Goal: Task Accomplishment & Management: Use online tool/utility

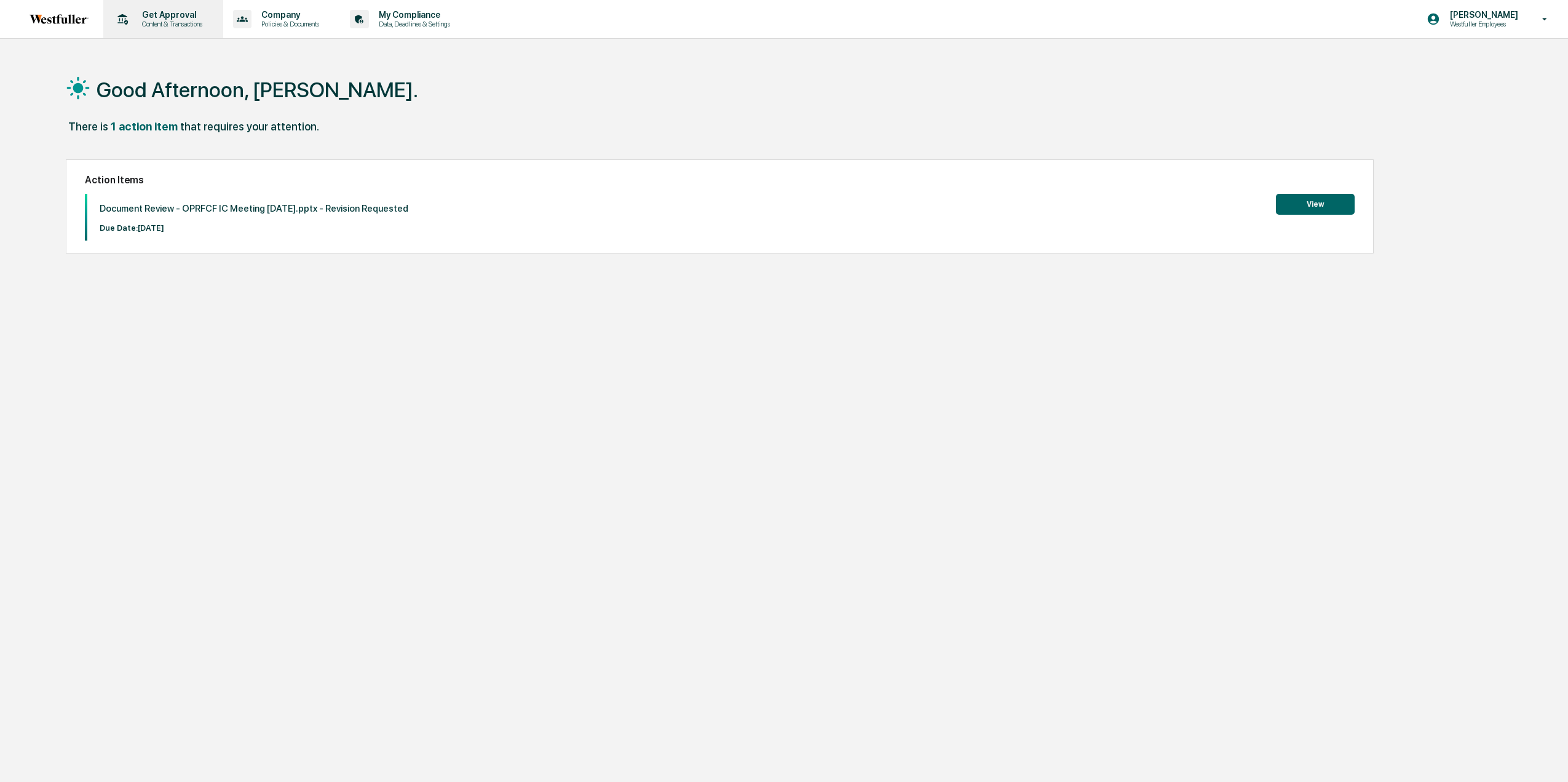
click at [159, 24] on p "Content & Transactions" at bounding box center [170, 23] width 77 height 8
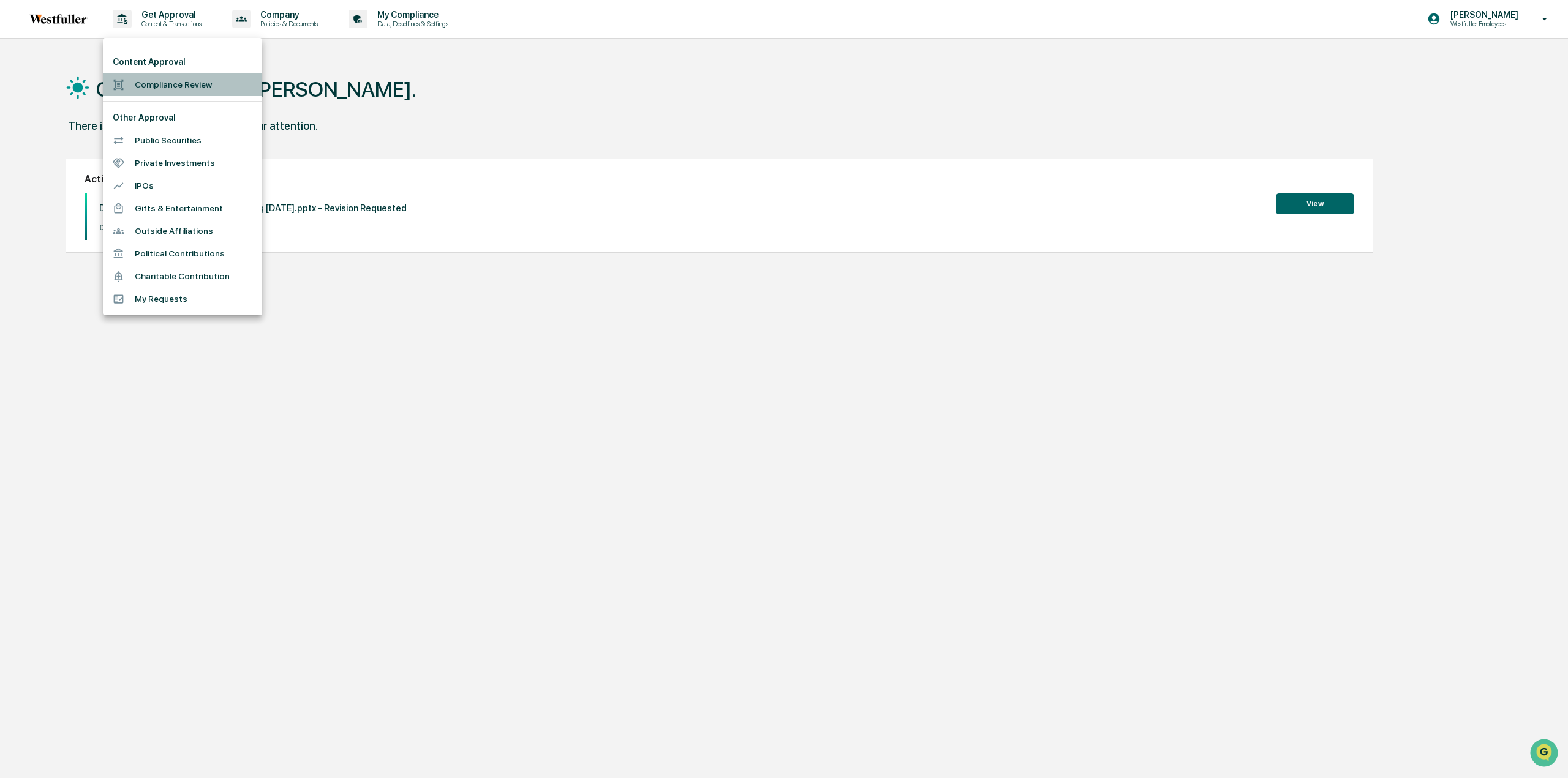
click at [168, 78] on li "Compliance Review" at bounding box center [182, 85] width 159 height 22
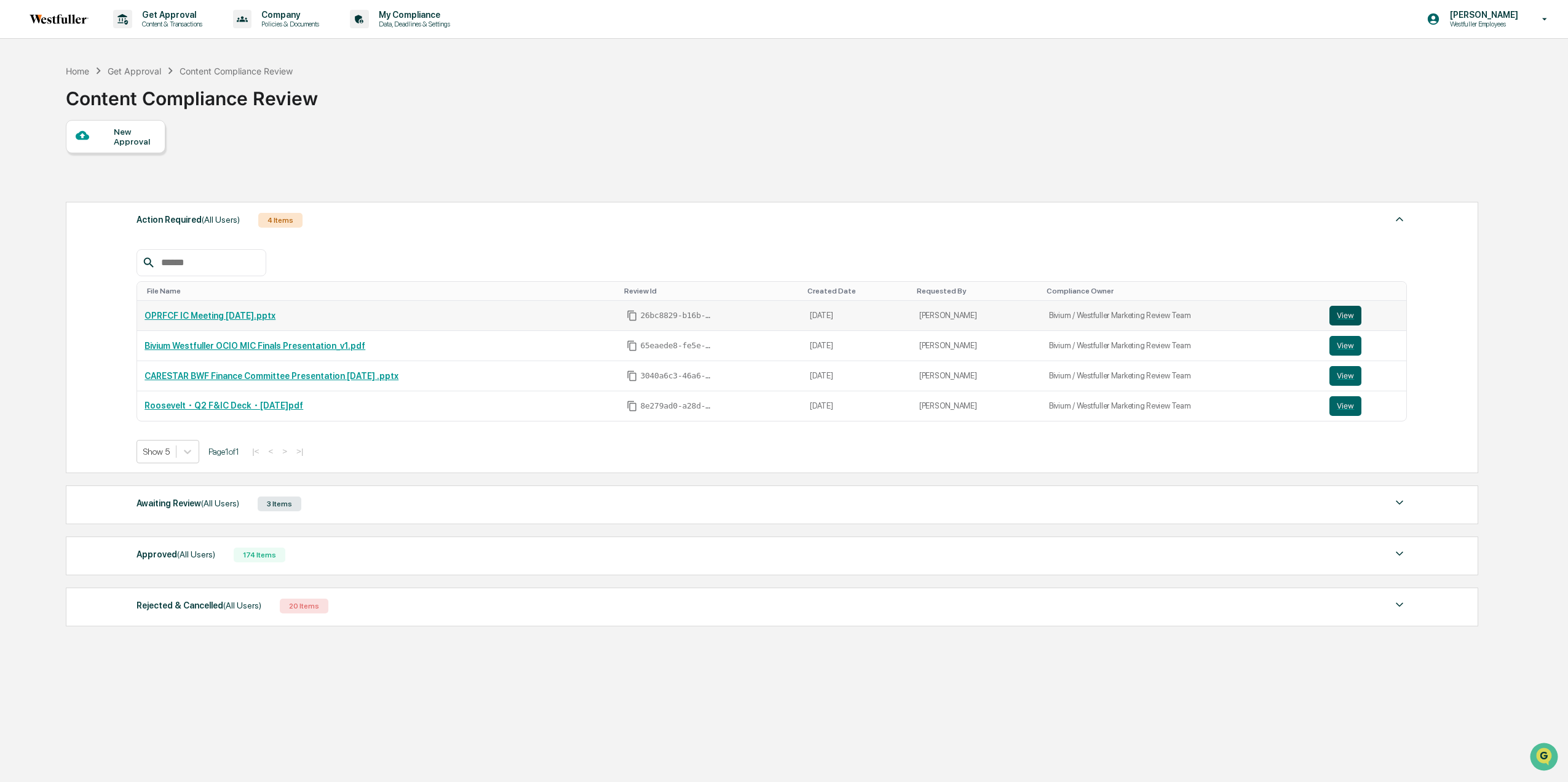
click at [1348, 313] on button "View" at bounding box center [1345, 315] width 32 height 20
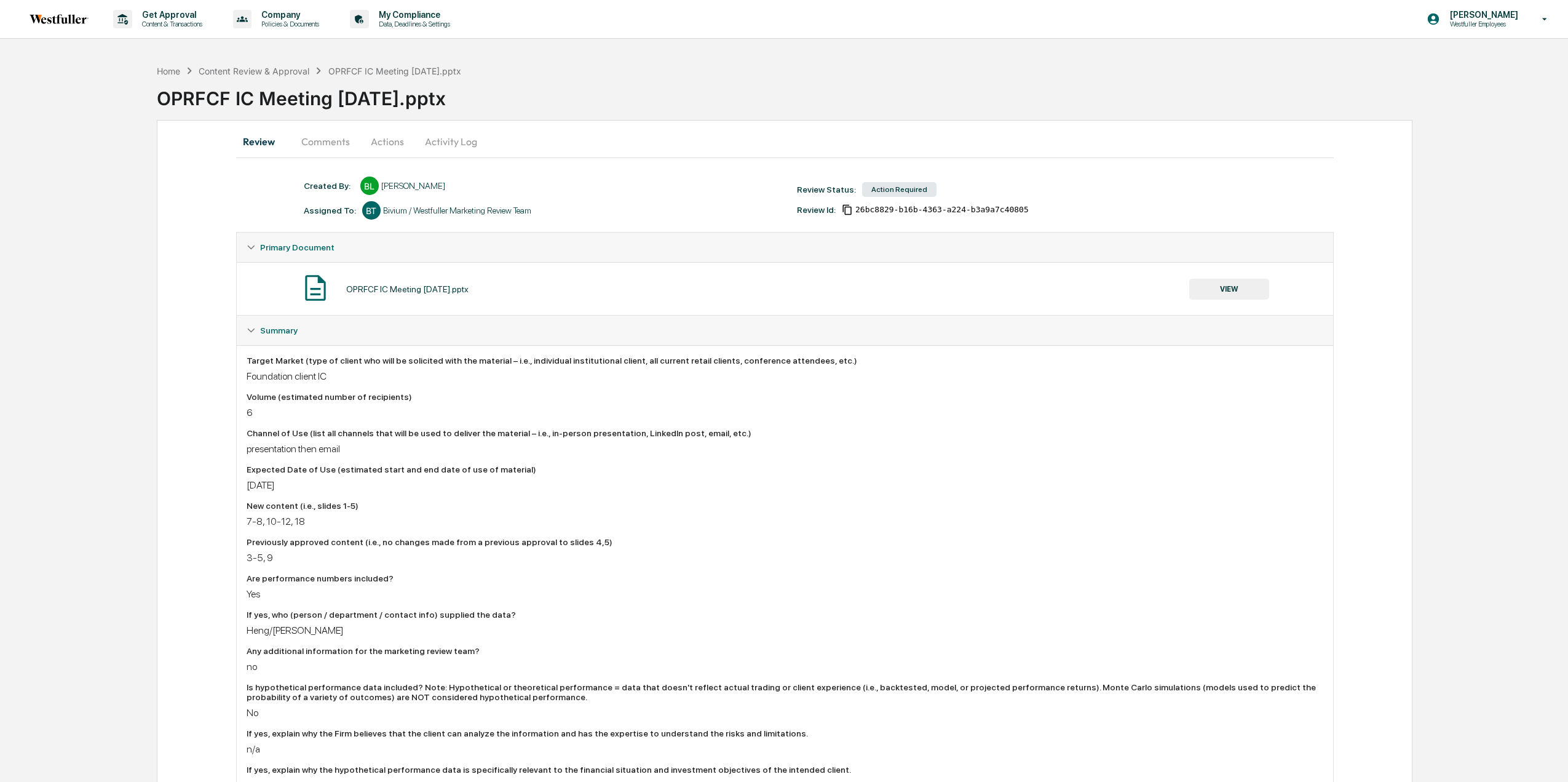
click at [333, 145] on button "Comments" at bounding box center [325, 141] width 68 height 30
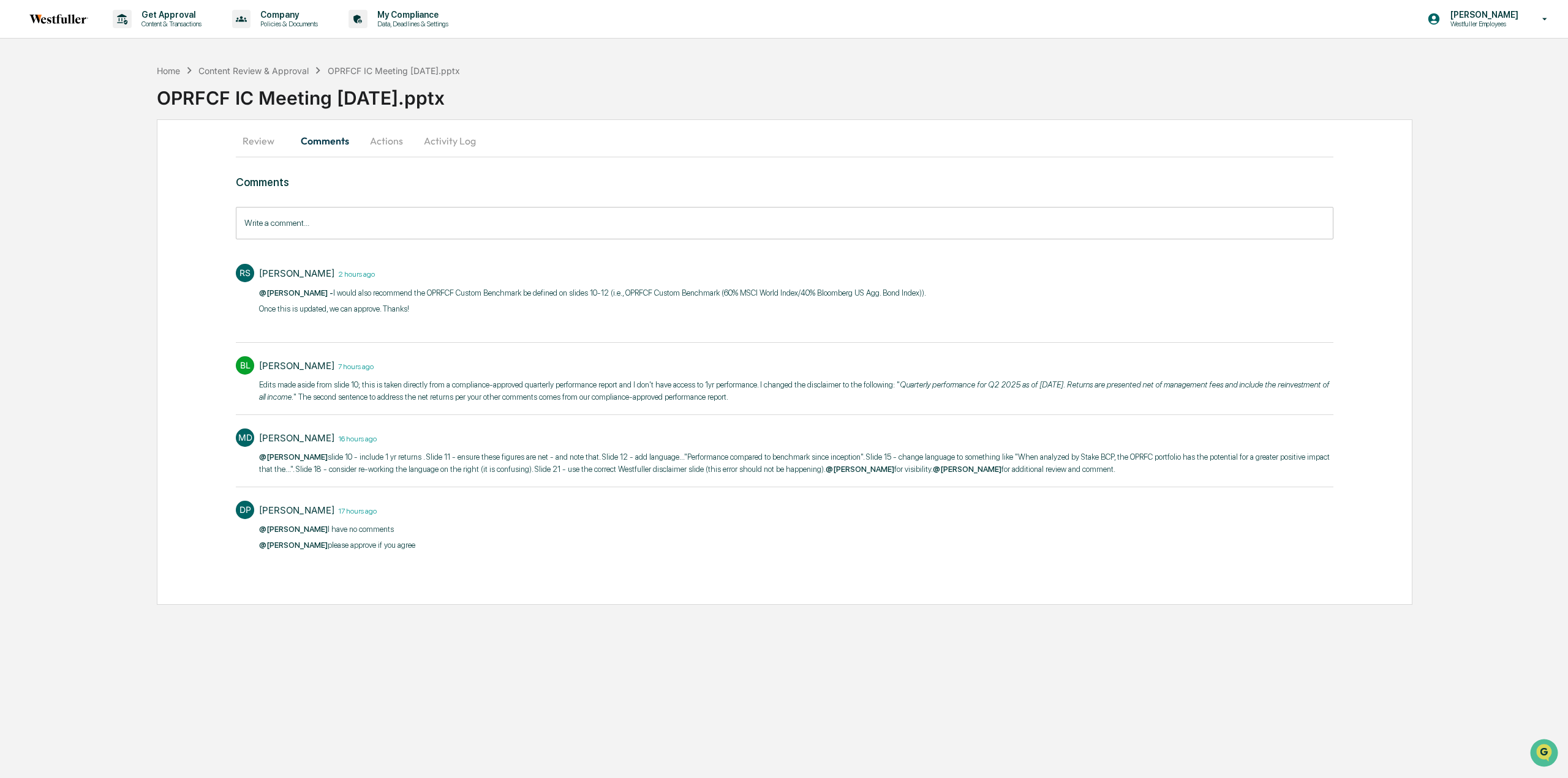
click at [348, 305] on p "Once this is updated, we can approve. Thanks!" at bounding box center [592, 309] width 667 height 12
click at [363, 222] on input "Write a comment..." at bounding box center [784, 222] width 1098 height 33
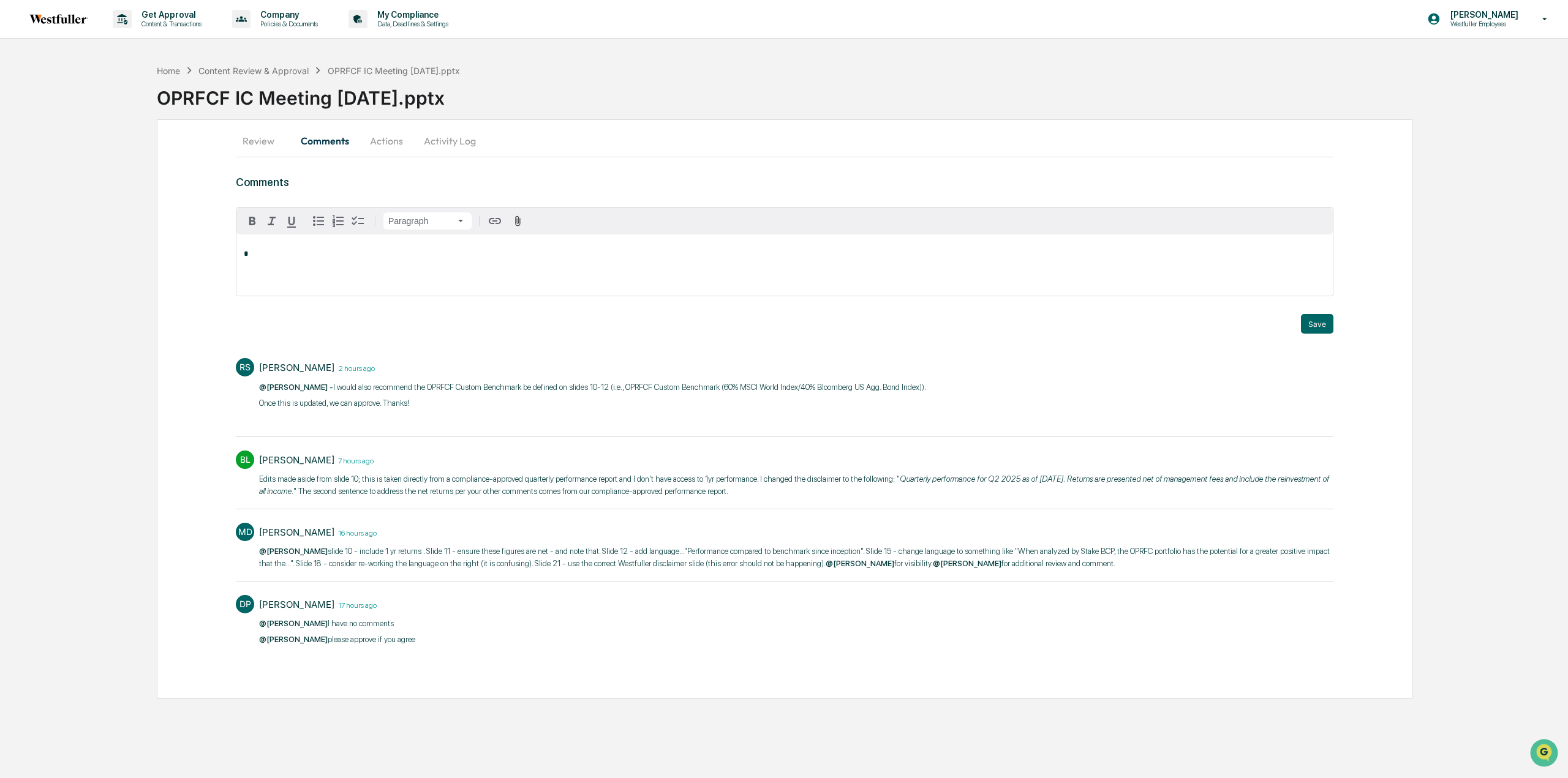
click at [408, 347] on div "Comments Paragraph * Trigger Save RS [PERSON_NAME] 2 hours ago @[PERSON_NAME] -…" at bounding box center [784, 412] width 1098 height 474
